Goal: Task Accomplishment & Management: Understand process/instructions

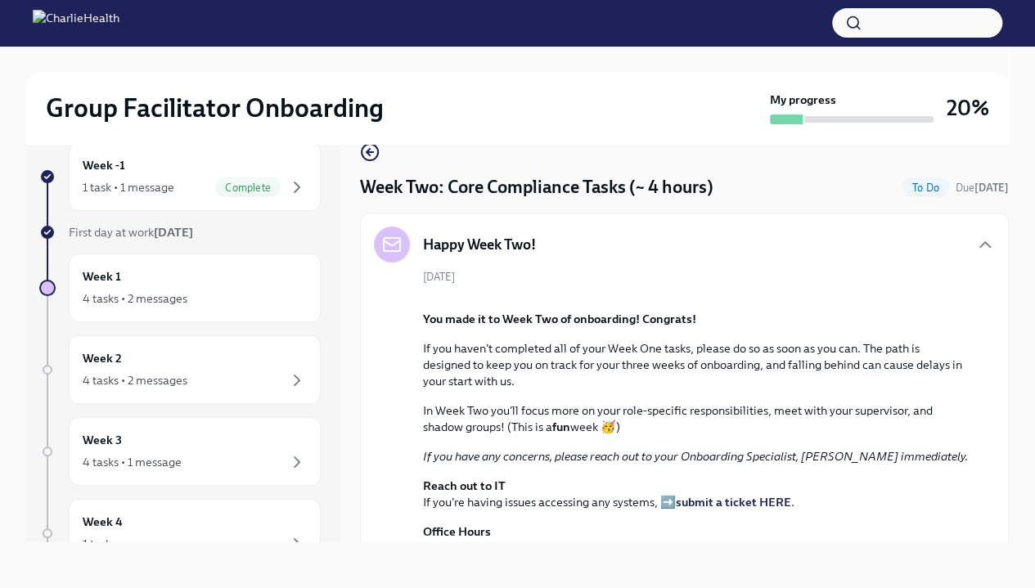
scroll to position [1527, 0]
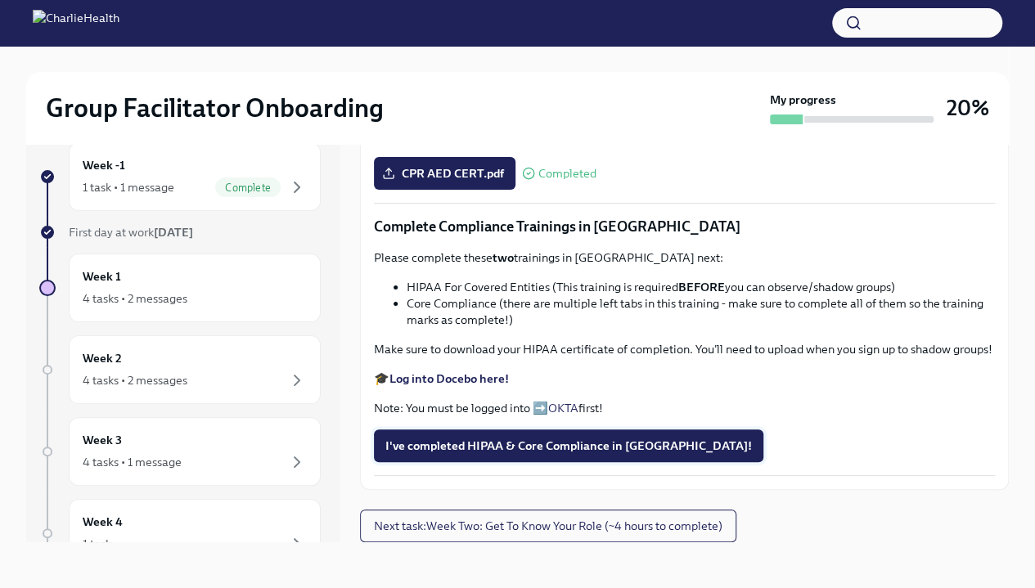
click at [546, 460] on button "I've completed HIPAA & Core Compliance in [GEOGRAPHIC_DATA]!" at bounding box center [568, 445] width 389 height 33
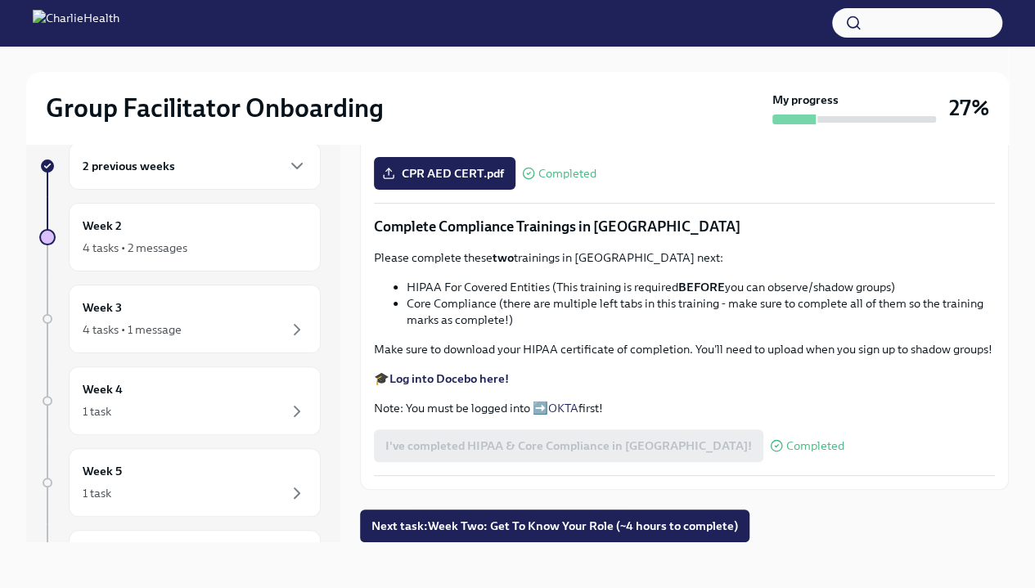
scroll to position [975, 0]
click at [197, 181] on div "2 previous weeks" at bounding box center [195, 165] width 252 height 47
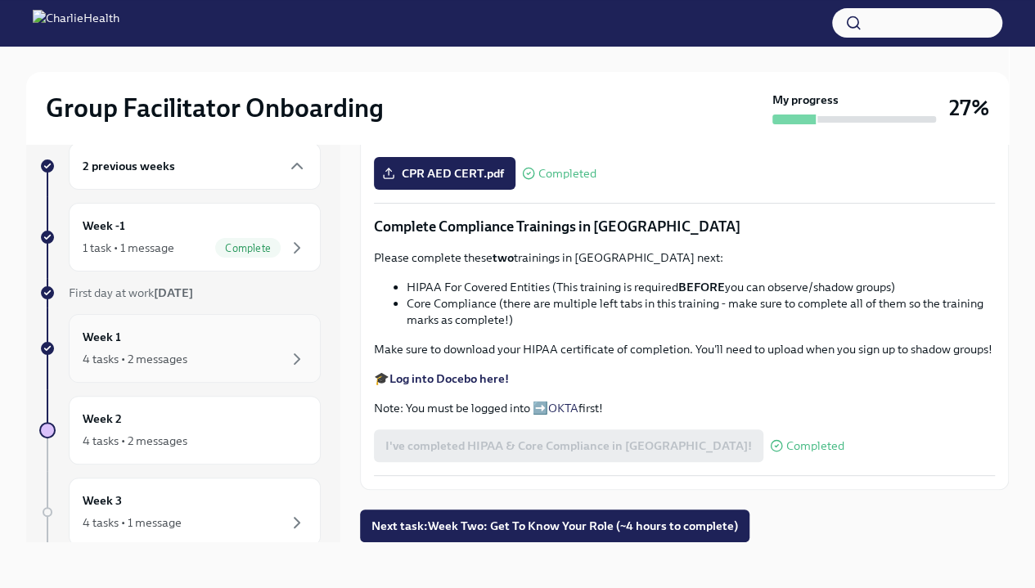
click at [249, 363] on div "4 tasks • 2 messages" at bounding box center [195, 359] width 224 height 20
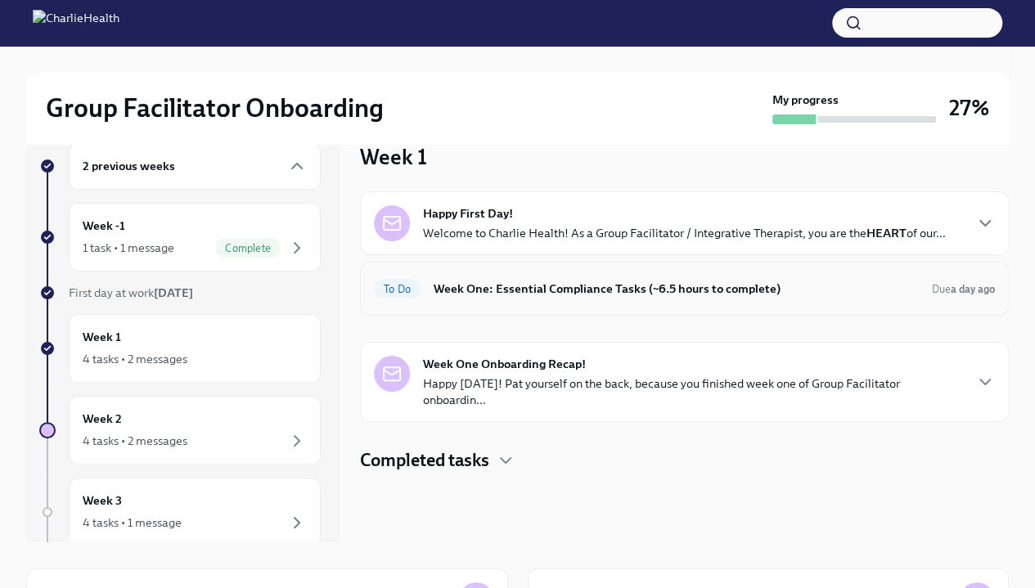
click at [548, 292] on h6 "Week One: Essential Compliance Tasks (~6.5 hours to complete)" at bounding box center [675, 289] width 485 height 18
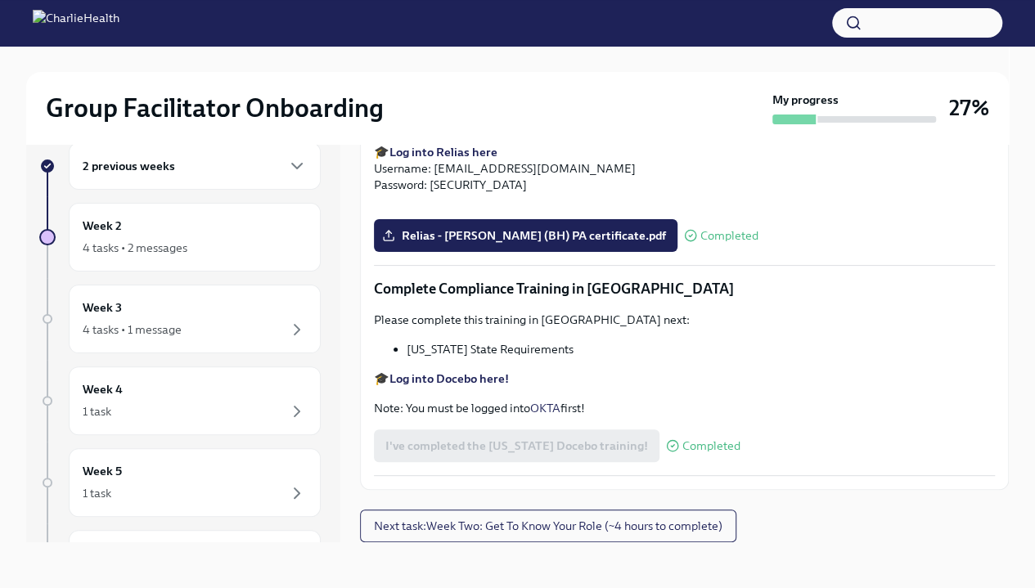
scroll to position [3447, 0]
click at [568, 524] on span "Next task : Week Two: Get To Know Your Role (~4 hours to complete)" at bounding box center [548, 526] width 348 height 16
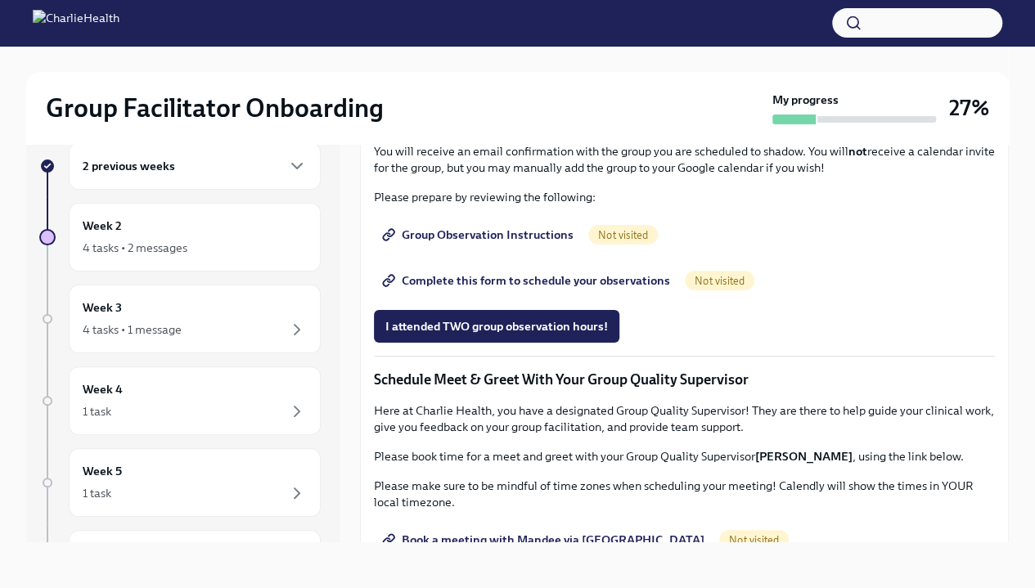
scroll to position [837, 0]
